Goal: Find contact information: Find contact information

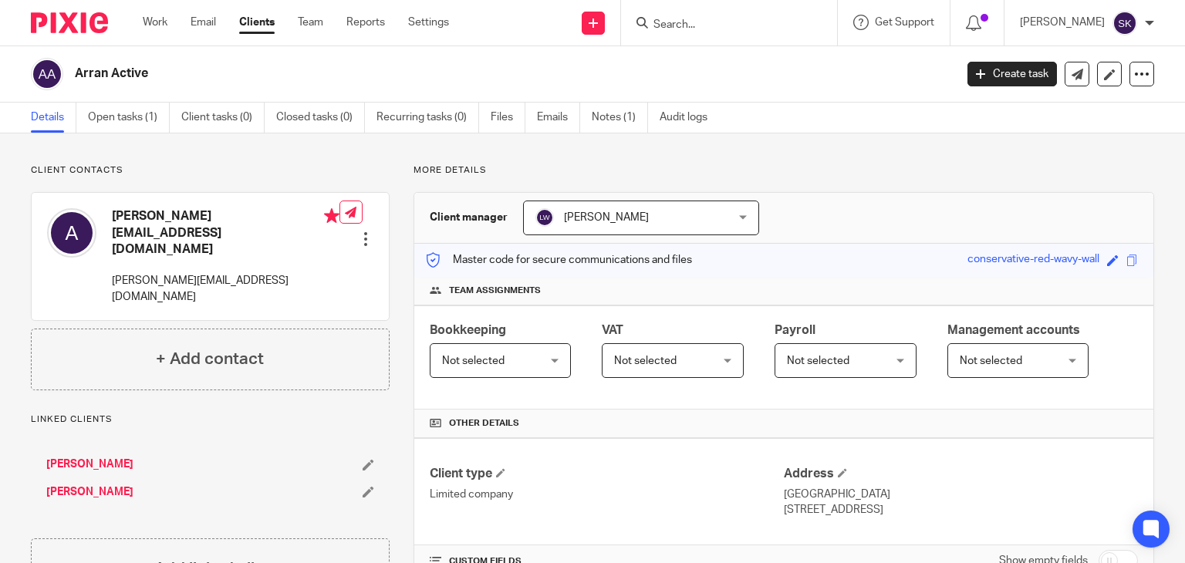
scroll to position [52, 0]
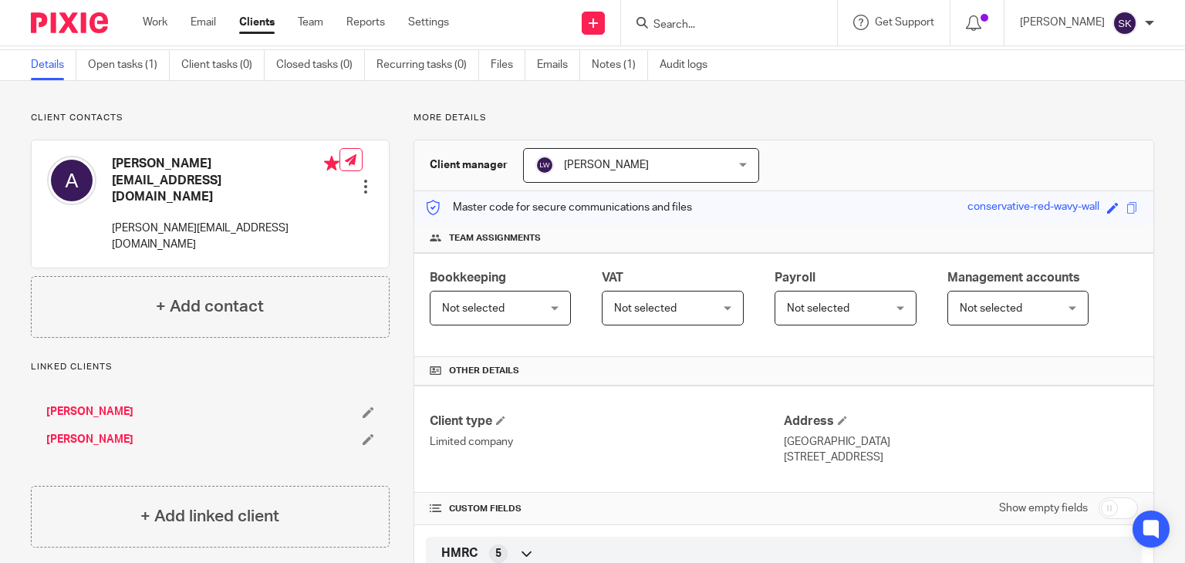
click at [787, 42] on div at bounding box center [729, 23] width 216 height 46
click at [765, 25] on input "Search" at bounding box center [721, 26] width 139 height 14
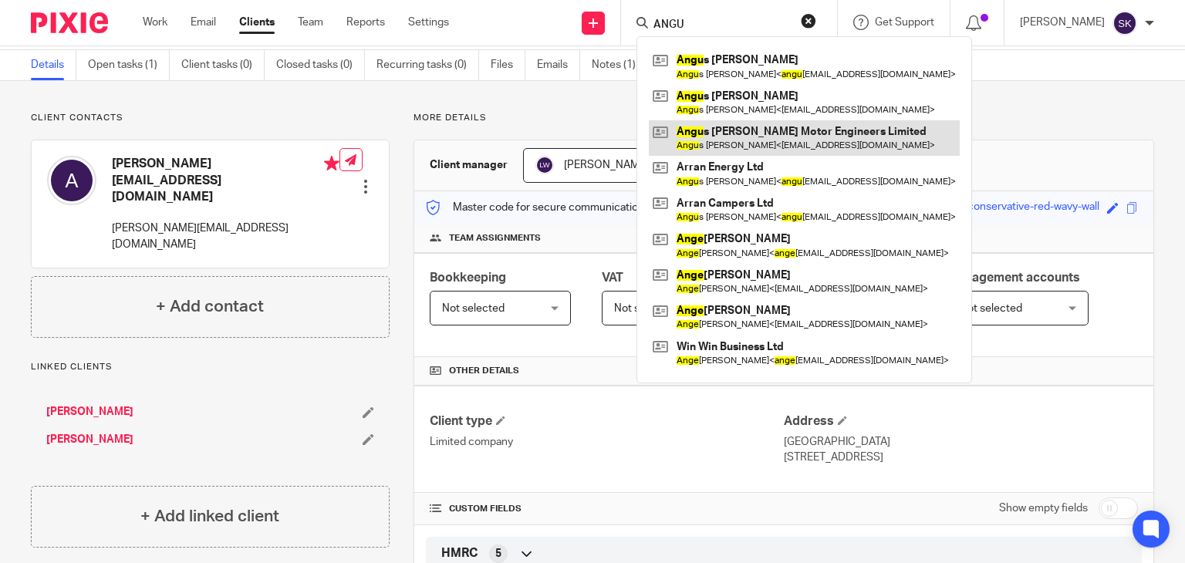
type input "ANGU"
click at [765, 129] on link at bounding box center [804, 137] width 311 height 35
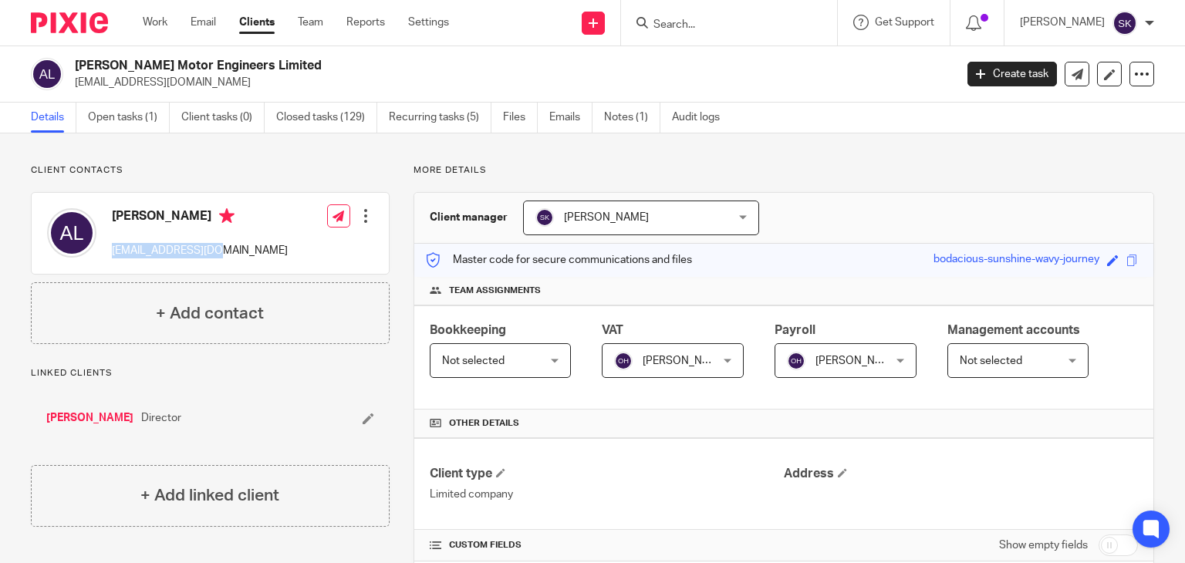
drag, startPoint x: 107, startPoint y: 254, endPoint x: 221, endPoint y: 244, distance: 114.6
click at [221, 244] on div "Angus Lambie contact@almeltd.uk Edit contact Create client from contact Export …" at bounding box center [210, 233] width 357 height 81
copy p "[EMAIL_ADDRESS][DOMAIN_NAME]"
